Goal: Information Seeking & Learning: Understand process/instructions

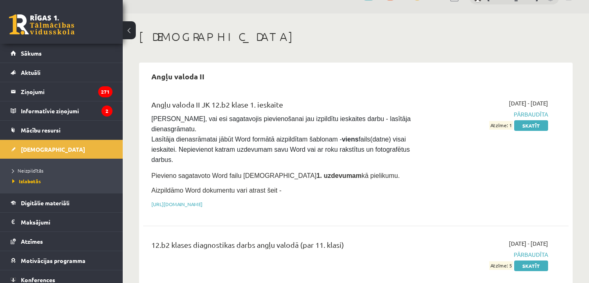
scroll to position [33, 0]
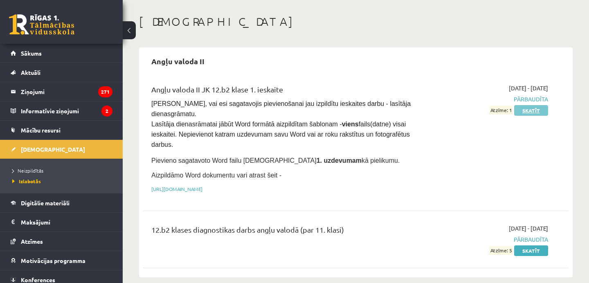
click at [527, 111] on link "Skatīt" at bounding box center [531, 110] width 34 height 11
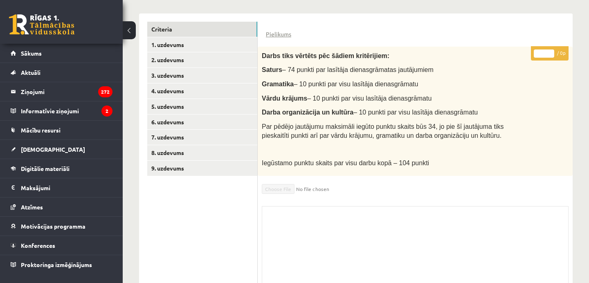
scroll to position [188, 0]
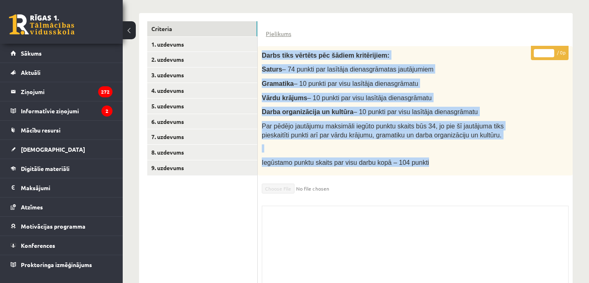
drag, startPoint x: 262, startPoint y: 53, endPoint x: 523, endPoint y: 175, distance: 288.0
click at [523, 175] on div "* / 0p Darbs tiks vērtēts pēc šādiem kritērijiem: Saturs – 74 punkti par lasītā…" at bounding box center [415, 168] width 315 height 245
copy div "Darbs tiks vērtēts pēc šādiem kritērijiem: Saturs – 74 punkti par lasītāja dien…"
click at [243, 40] on link "1. uzdevums" at bounding box center [202, 44] width 110 height 15
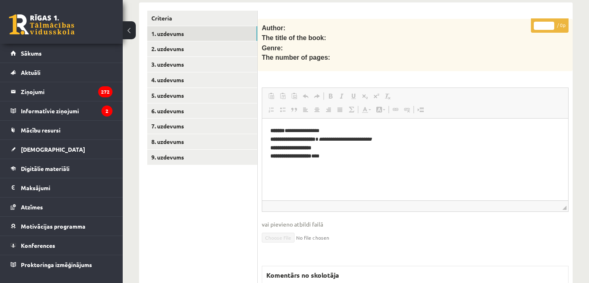
scroll to position [197, 0]
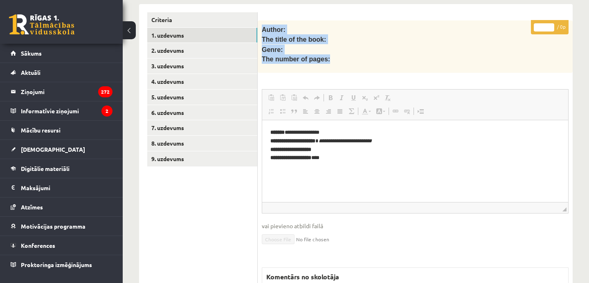
drag, startPoint x: 262, startPoint y: 27, endPoint x: 342, endPoint y: 58, distance: 85.2
click at [342, 58] on div "Author: The title of the book: Genre: The number of pages:" at bounding box center [415, 46] width 315 height 53
copy div "Author: The title of the book: Genre: The number of pages:"
click at [212, 47] on link "2. uzdevums" at bounding box center [202, 50] width 110 height 15
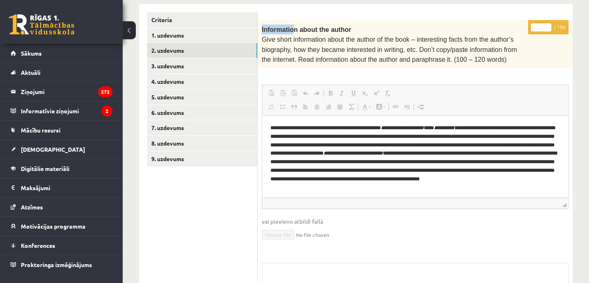
scroll to position [0, 0]
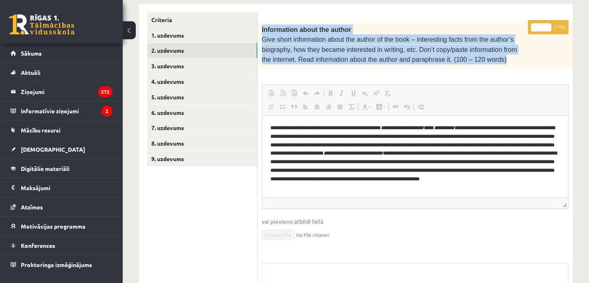
drag, startPoint x: 262, startPoint y: 27, endPoint x: 532, endPoint y: 54, distance: 271.4
click at [532, 54] on div "Information about the author Give short information about the author of the boo…" at bounding box center [415, 44] width 315 height 48
copy div "Information about the author Give short information about the author of the boo…"
click at [189, 63] on link "3. uzdevums" at bounding box center [202, 65] width 110 height 15
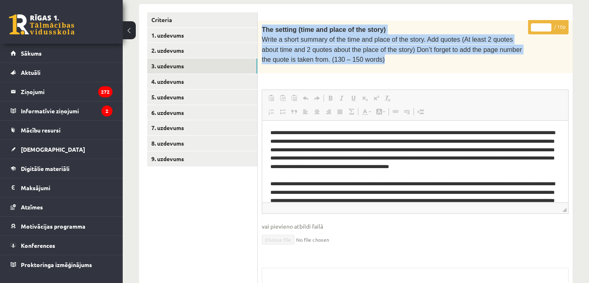
drag, startPoint x: 261, startPoint y: 27, endPoint x: 386, endPoint y: 57, distance: 128.4
click at [386, 57] on div "The setting (time and place of the story) Write a short summary of the time and…" at bounding box center [415, 46] width 315 height 53
copy div "The setting (time and place of the story) Write a short summary of the time and…"
click at [178, 84] on link "4. uzdevums" at bounding box center [202, 81] width 110 height 15
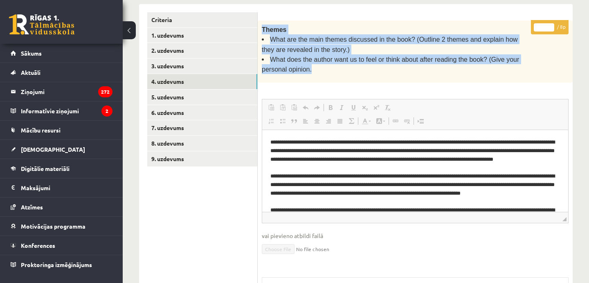
drag, startPoint x: 262, startPoint y: 25, endPoint x: 319, endPoint y: 67, distance: 71.0
click at [319, 67] on div "Themes What are the main themes discussed in the book? (Outline 2 themes and ex…" at bounding box center [415, 51] width 315 height 62
copy div "Themes What are the main themes discussed in the book? (Outline 2 themes and ex…"
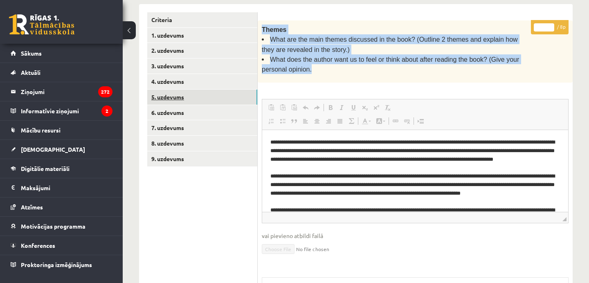
click at [205, 91] on link "5. uzdevums" at bounding box center [202, 97] width 110 height 15
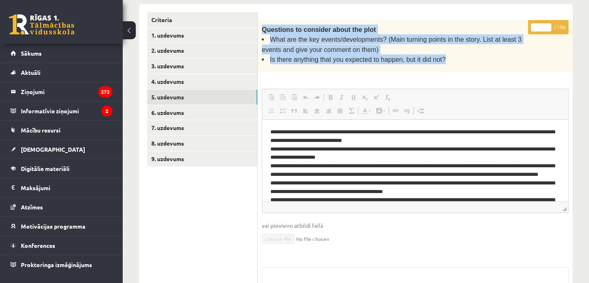
drag, startPoint x: 261, startPoint y: 27, endPoint x: 456, endPoint y: 61, distance: 198.0
click at [456, 61] on div "Questions to consider about the plot What are the key events/developments? (Mai…" at bounding box center [415, 46] width 315 height 52
copy div "Questions to consider about the plot What are the key events/developments? (Mai…"
click at [185, 98] on link "5. uzdevums" at bounding box center [202, 97] width 110 height 15
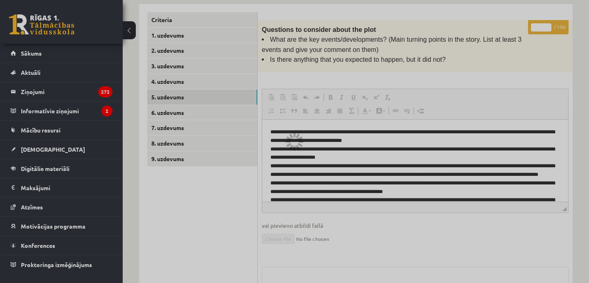
click at [211, 107] on div at bounding box center [294, 141] width 589 height 283
click at [211, 109] on div at bounding box center [294, 141] width 589 height 283
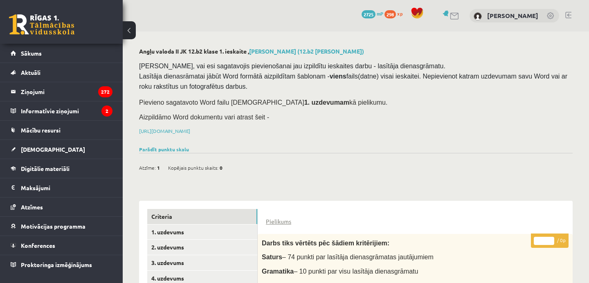
scroll to position [197, 0]
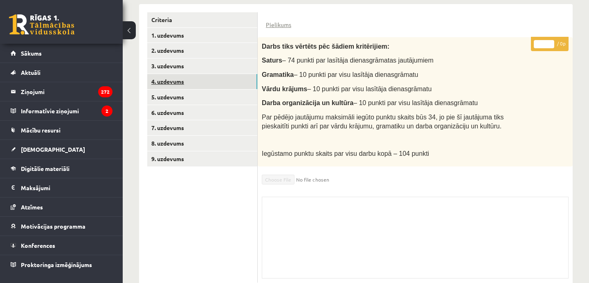
click at [223, 87] on link "4. uzdevums" at bounding box center [202, 81] width 110 height 15
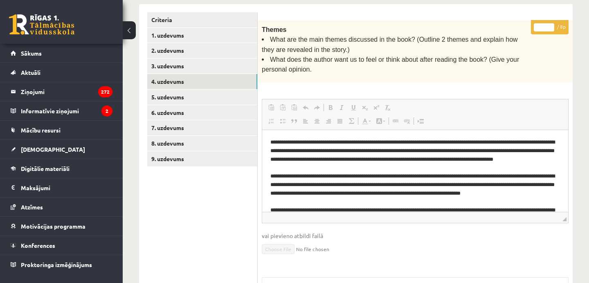
scroll to position [0, 0]
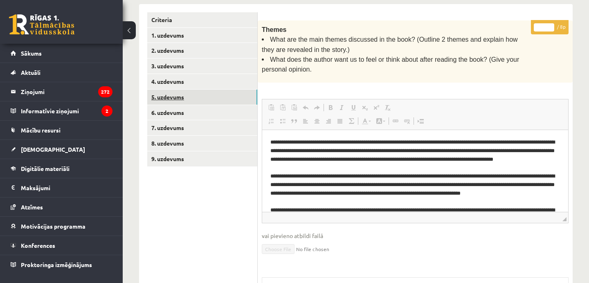
click at [191, 99] on link "5. uzdevums" at bounding box center [202, 97] width 110 height 15
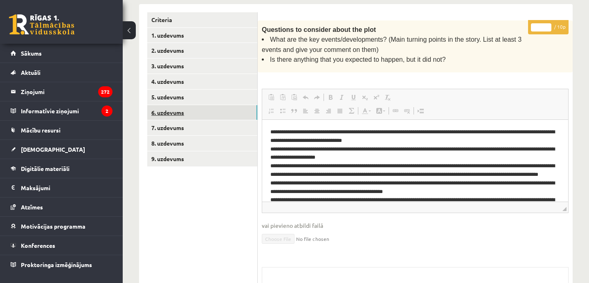
click at [196, 113] on link "6. uzdevums" at bounding box center [202, 112] width 110 height 15
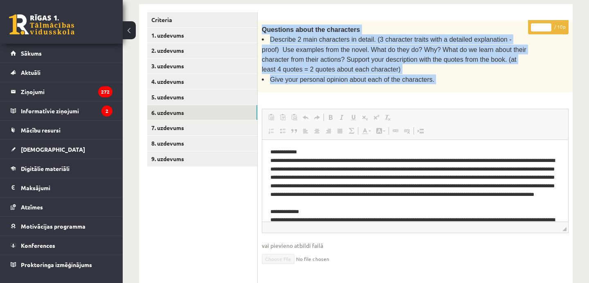
drag, startPoint x: 262, startPoint y: 27, endPoint x: 449, endPoint y: 89, distance: 197.1
click at [449, 89] on div "* / 10p Questions about the characters Describe 2 main characters in detail. (3…" at bounding box center [415, 196] width 315 height 353
copy div "**********"
click at [186, 124] on link "7. uzdevums" at bounding box center [202, 127] width 110 height 15
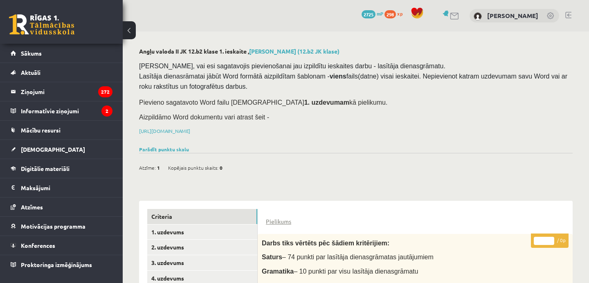
scroll to position [197, 0]
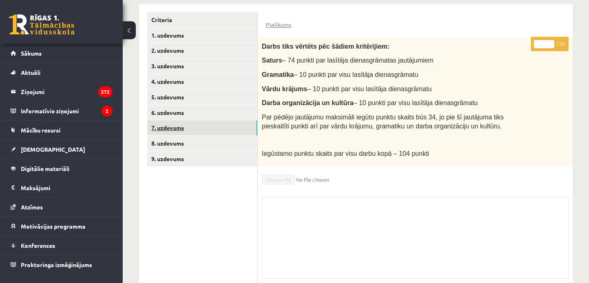
click at [213, 127] on link "7. uzdevums" at bounding box center [202, 127] width 110 height 15
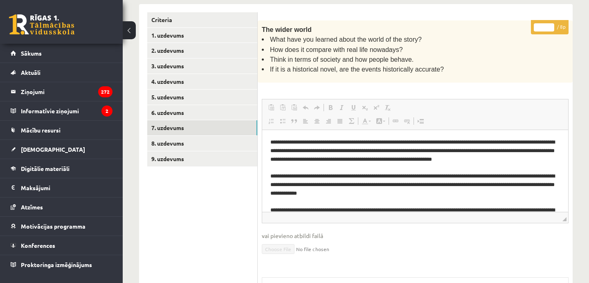
scroll to position [0, 0]
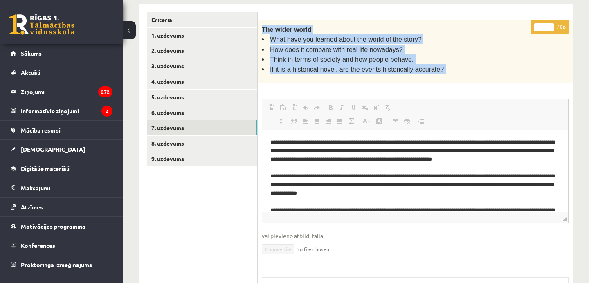
drag, startPoint x: 261, startPoint y: 27, endPoint x: 467, endPoint y: 85, distance: 213.8
click at [467, 85] on div "* / 8p The wider world What have you learned about the world of the story? How …" at bounding box center [415, 191] width 315 height 343
copy div "**********"
click at [240, 141] on link "8. uzdevums" at bounding box center [202, 143] width 110 height 15
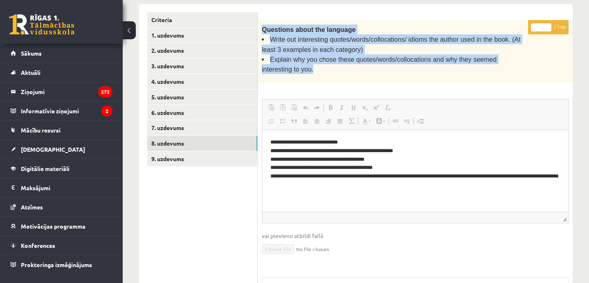
drag, startPoint x: 261, startPoint y: 26, endPoint x: 324, endPoint y: 72, distance: 78.0
click at [324, 72] on div "Questions about the language Write out interesting quotes/words/collocations/ i…" at bounding box center [415, 51] width 315 height 62
copy div "Questions about the language Write out interesting quotes/words/collocations/ i…"
click at [166, 161] on link "9. uzdevums" at bounding box center [202, 158] width 110 height 15
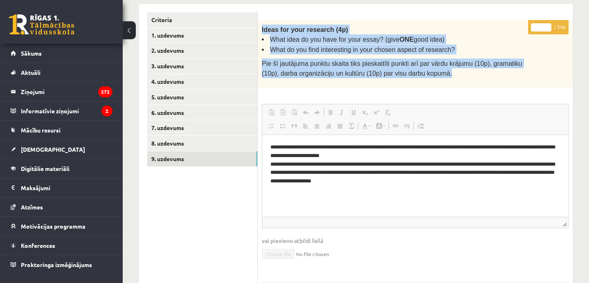
drag, startPoint x: 261, startPoint y: 28, endPoint x: 460, endPoint y: 74, distance: 203.7
click at [460, 74] on div "Ideas for your research (4p) What idea do you have for your essay? (give ONE go…" at bounding box center [415, 53] width 315 height 67
copy div "Ideas for your research (4p) What idea do you have for your essay? (give ONE go…"
click at [262, 45] on li "What do you find interesting in your chosen aspect of research?" at bounding box center [395, 50] width 266 height 10
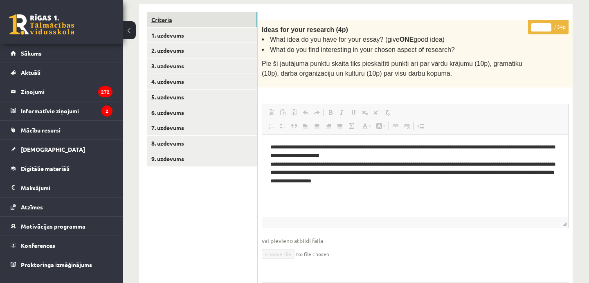
click at [213, 24] on link "Criteria" at bounding box center [202, 19] width 110 height 15
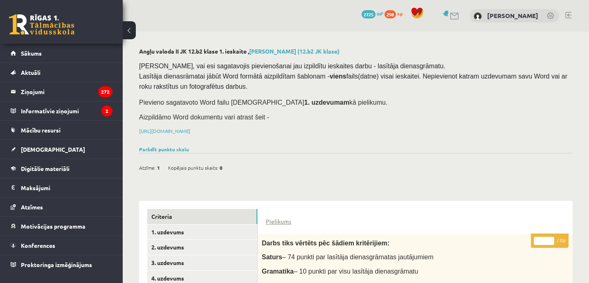
scroll to position [197, 0]
